Goal: Register for event/course

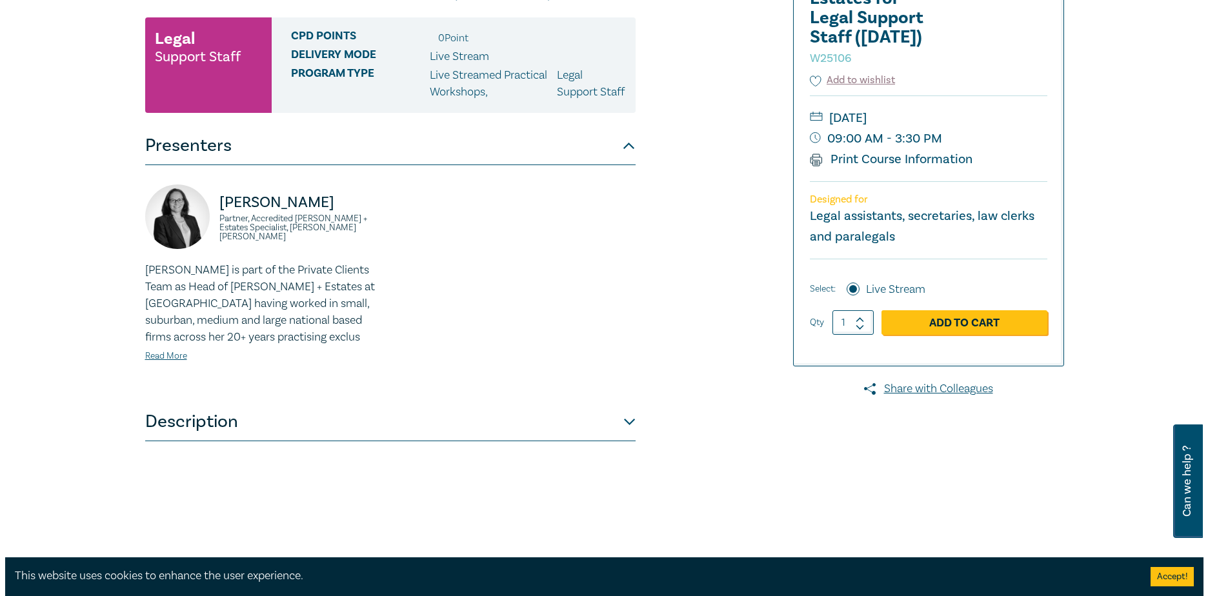
scroll to position [194, 0]
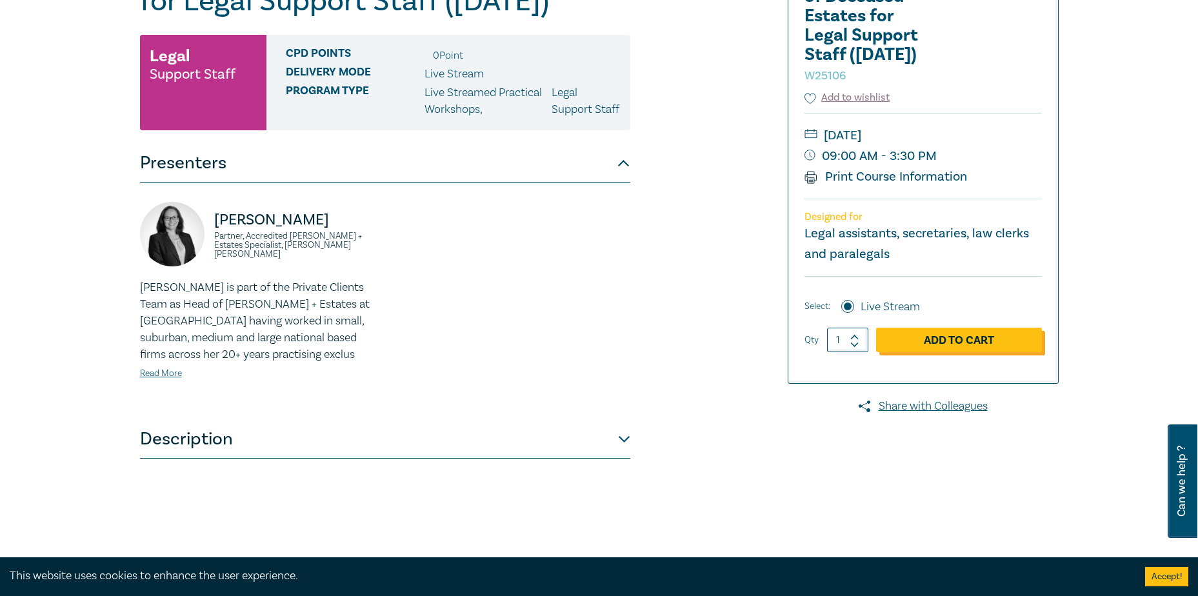
click at [986, 340] on link "Add to Cart" at bounding box center [959, 340] width 166 height 25
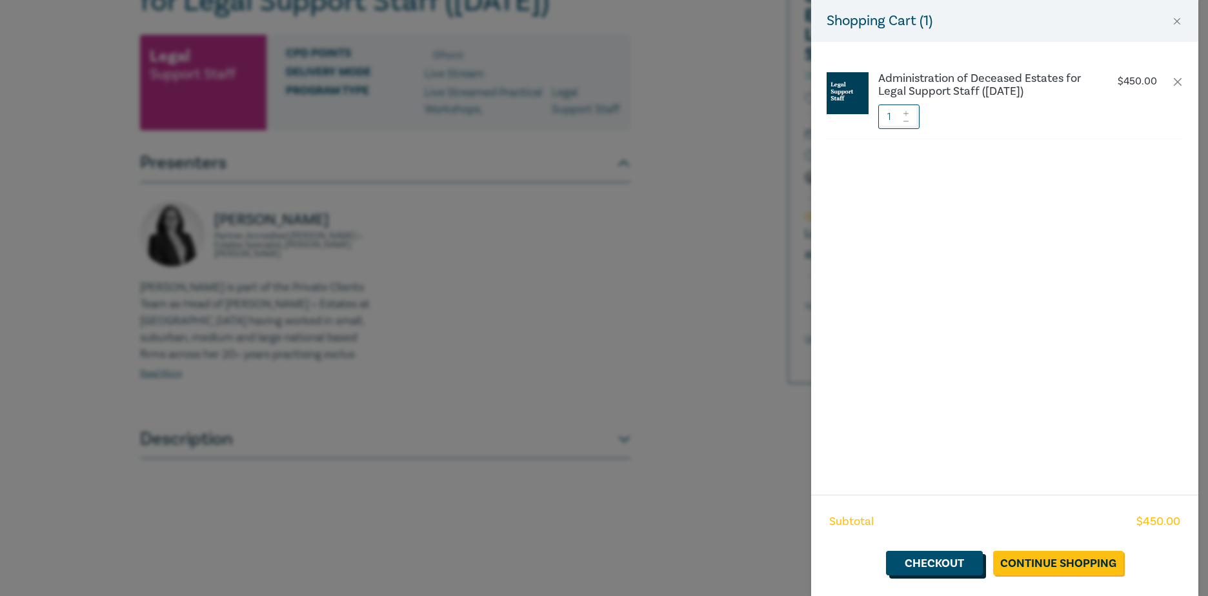
click at [941, 563] on link "Checkout" at bounding box center [934, 563] width 97 height 25
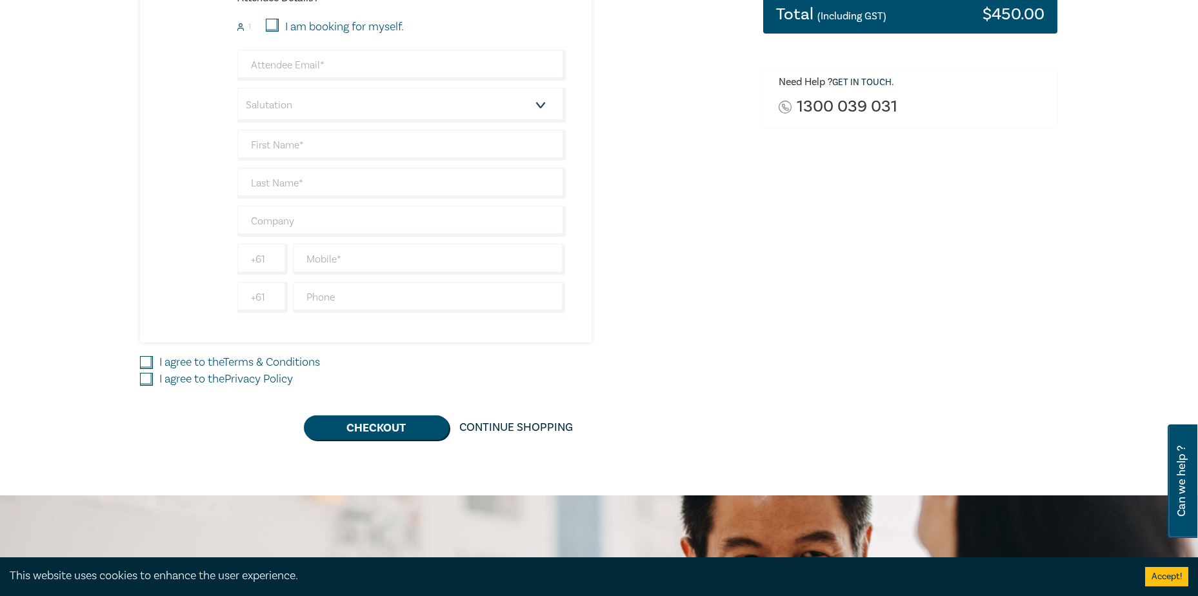
scroll to position [258, 0]
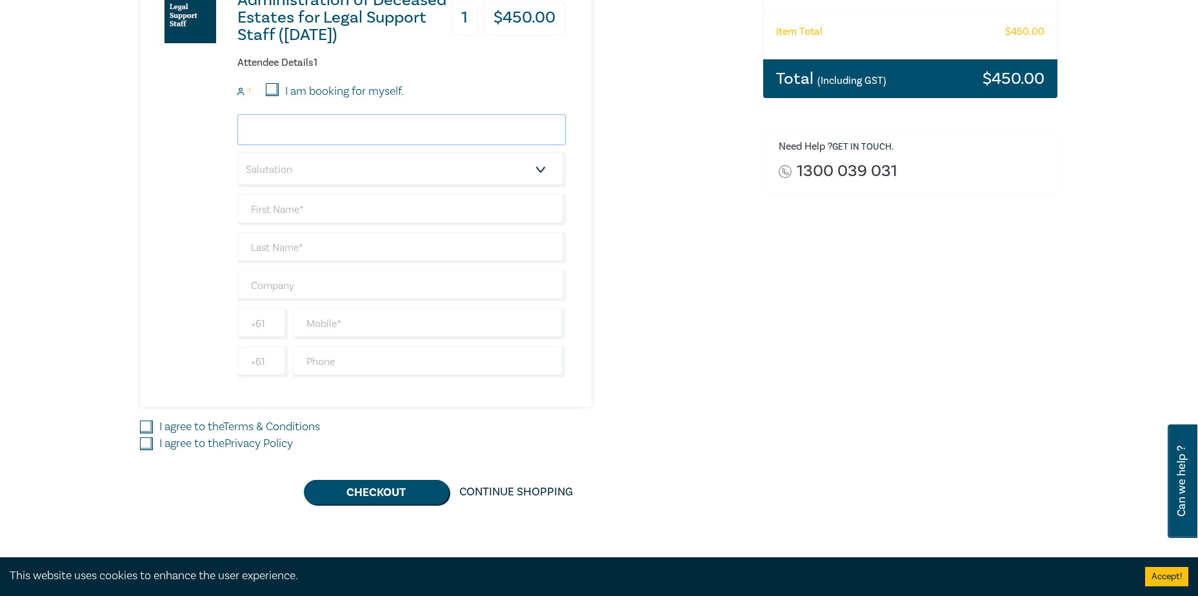
click at [332, 132] on input "email" at bounding box center [401, 129] width 328 height 31
type input "ar@hnhlaw.com.au"
click at [541, 172] on select "Salutation Mr. Mrs. Ms. Miss Dr. Prof. Other" at bounding box center [401, 169] width 328 height 35
select select "Miss"
click at [237, 152] on select "Salutation Mr. Mrs. Ms. Miss Dr. Prof. Other" at bounding box center [401, 169] width 328 height 35
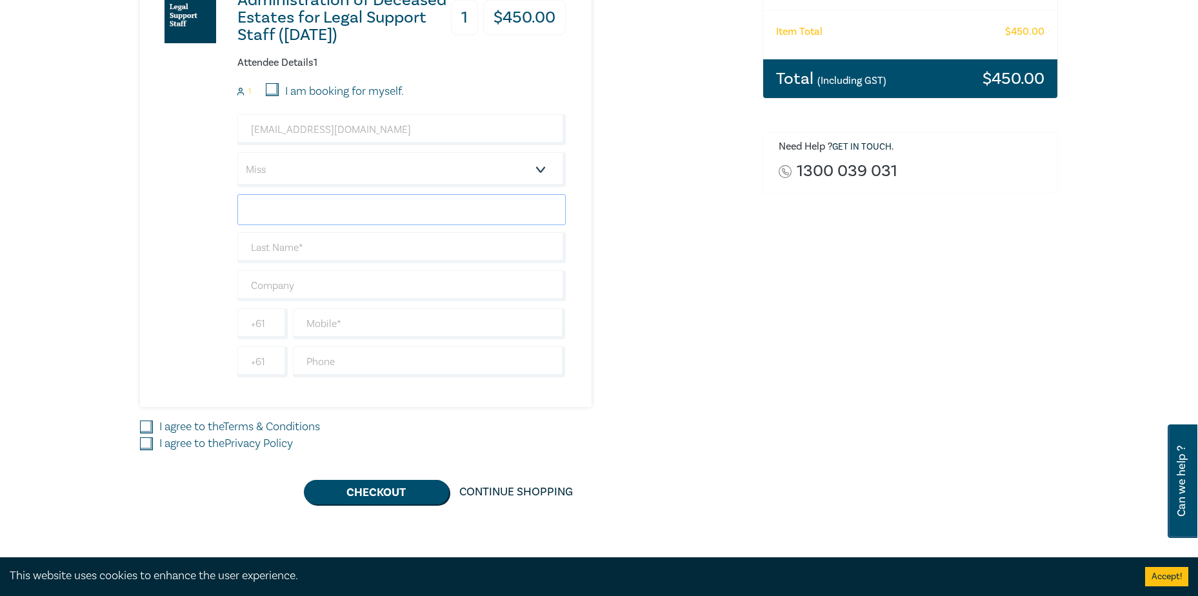
click at [299, 214] on input "text" at bounding box center [401, 209] width 328 height 31
type input "Anna"
type input "Rees"
type input "[PERSON_NAME] & [PERSON_NAME]"
click at [308, 361] on input "text" at bounding box center [429, 361] width 273 height 31
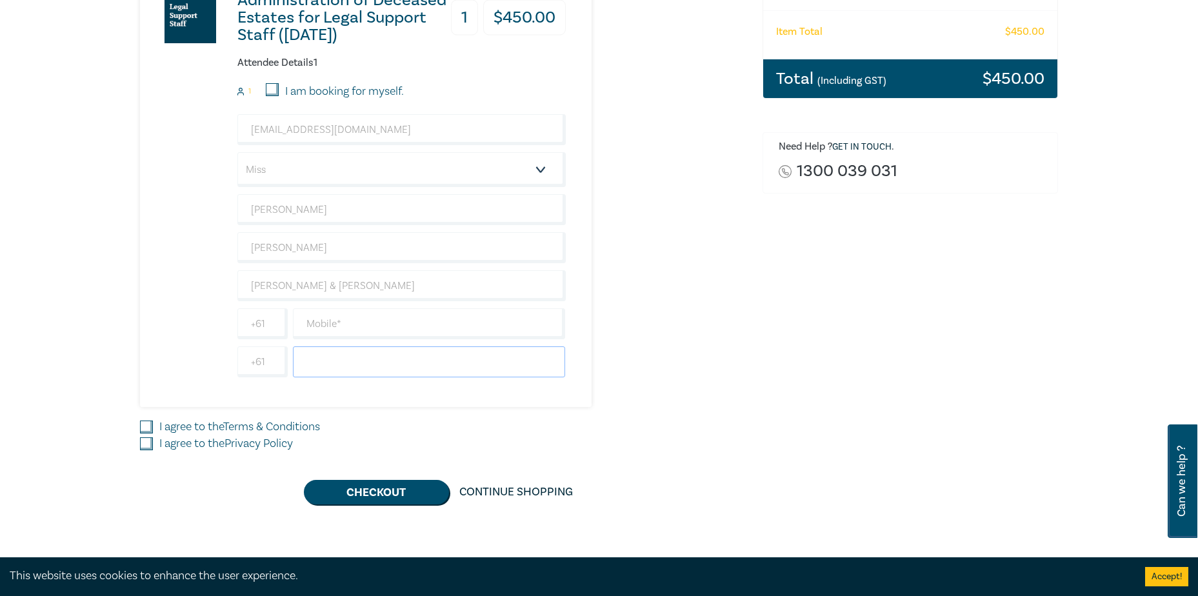
type input "0355722030"
click at [310, 325] on input "text" at bounding box center [429, 323] width 273 height 31
click at [319, 323] on input "text" at bounding box center [429, 323] width 273 height 31
type input "0417120740"
click at [148, 426] on input "I agree to the Terms & Conditions" at bounding box center [146, 427] width 13 height 13
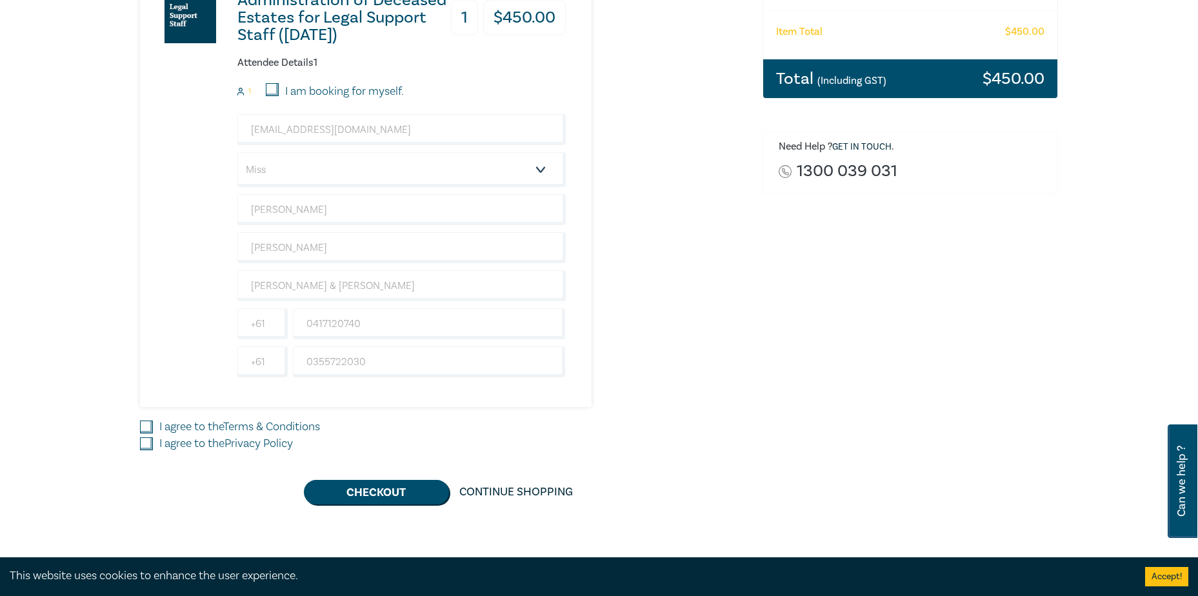
checkbox input "true"
click at [146, 443] on input "I agree to the Privacy Policy" at bounding box center [146, 443] width 13 height 13
checkbox input "true"
click at [374, 492] on button "Checkout" at bounding box center [376, 492] width 145 height 25
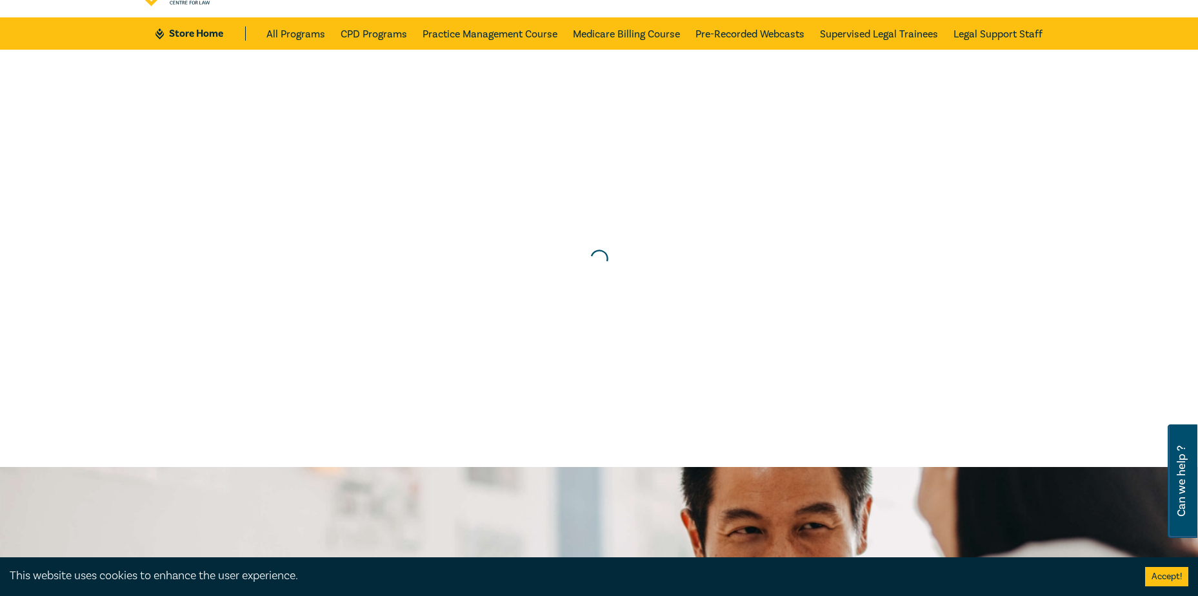
scroll to position [0, 0]
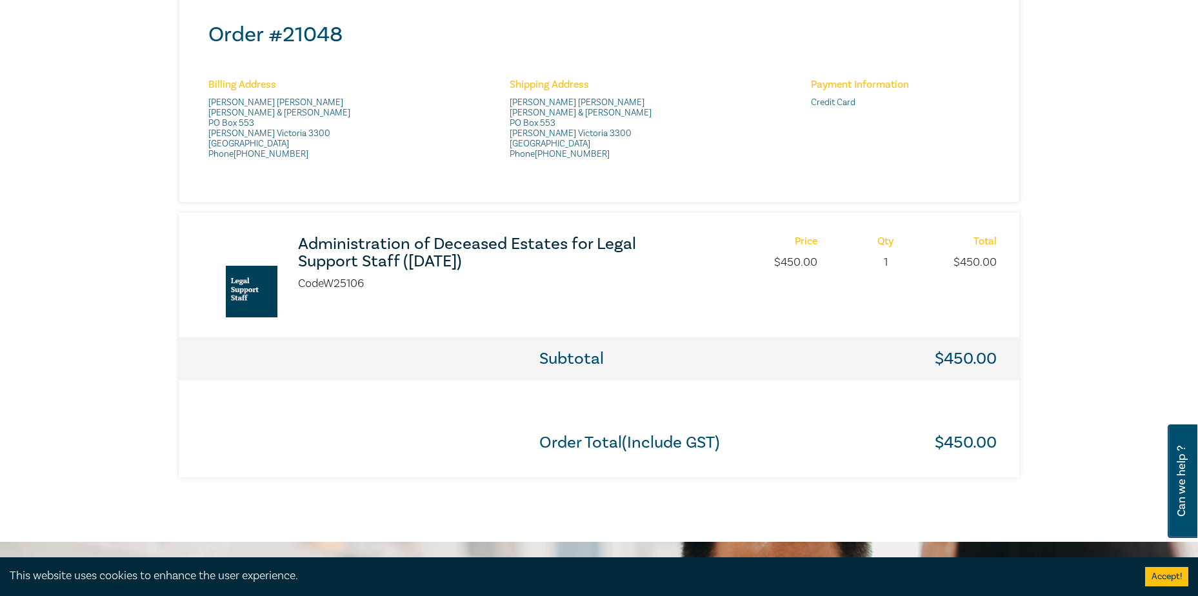
scroll to position [452, 0]
